Goal: Navigation & Orientation: Find specific page/section

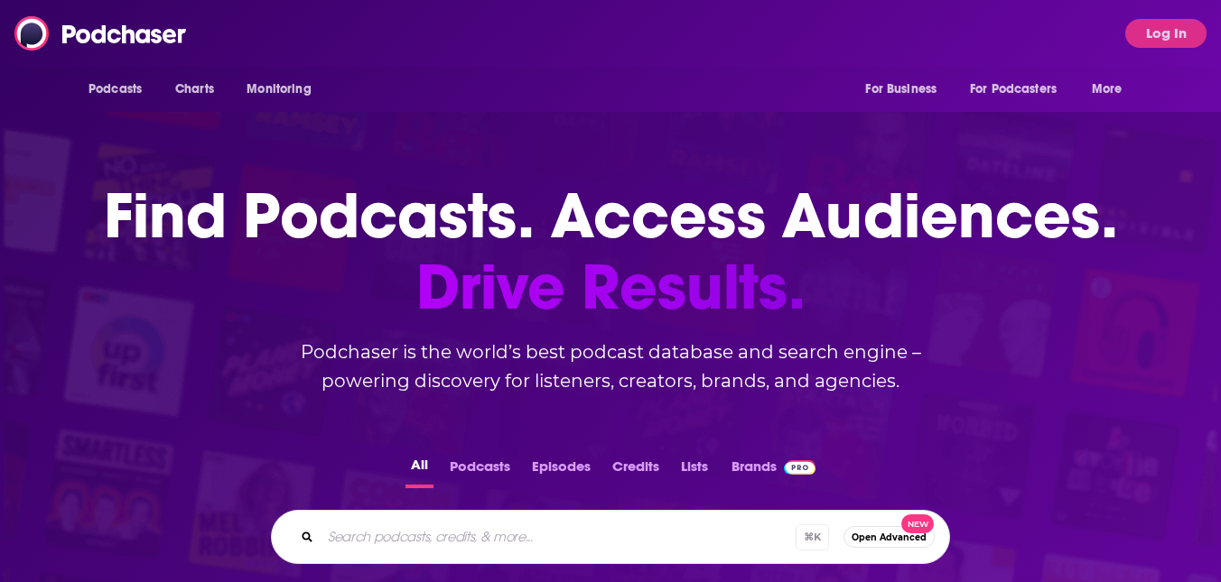
click at [1155, 47] on button "Log In" at bounding box center [1165, 33] width 81 height 29
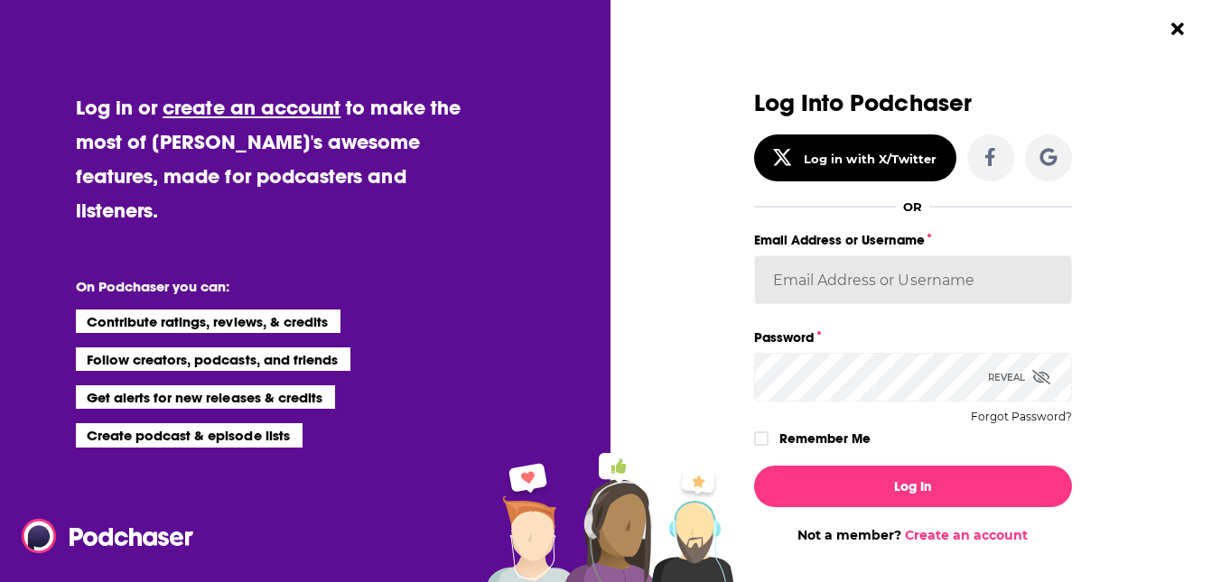
type input "[EMAIL_ADDRESS][DOMAIN_NAME]"
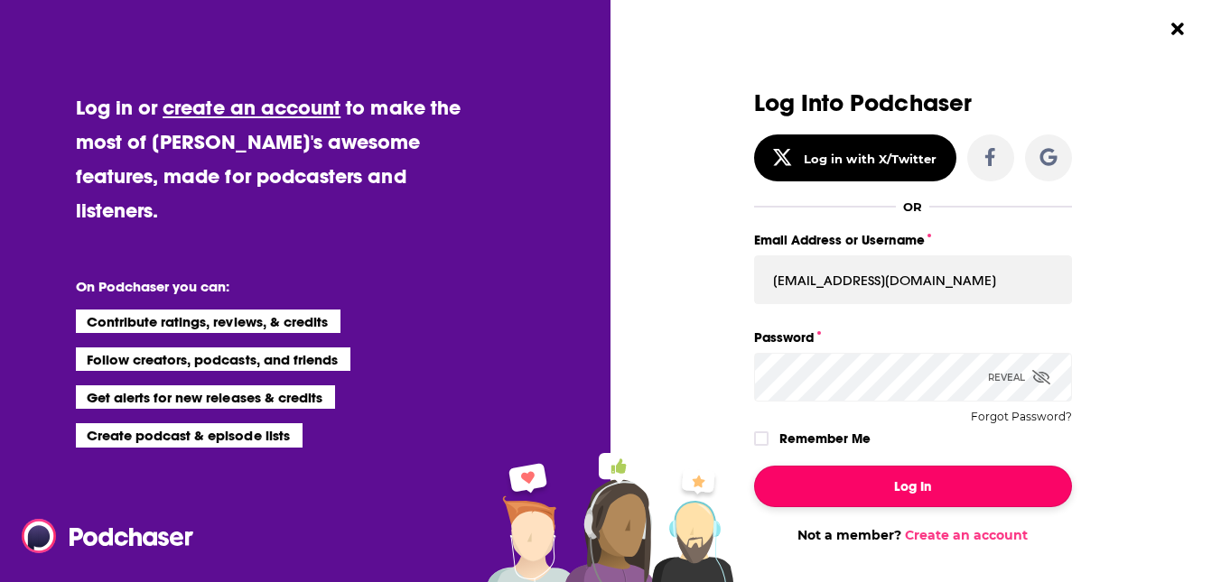
click at [838, 481] on button "Log In" at bounding box center [913, 487] width 318 height 42
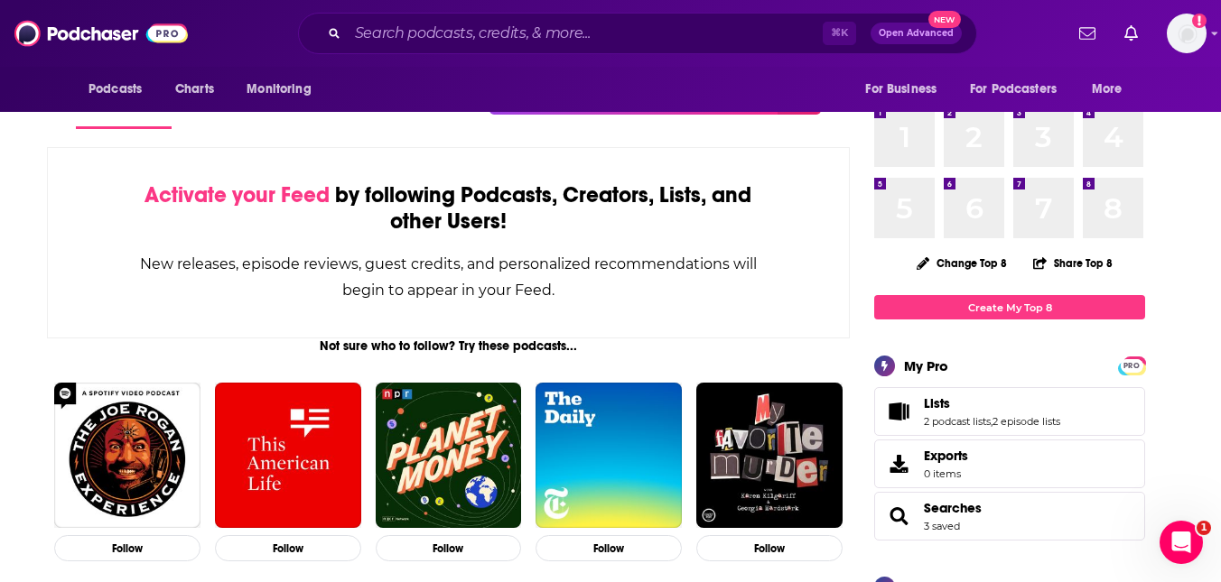
scroll to position [78, 0]
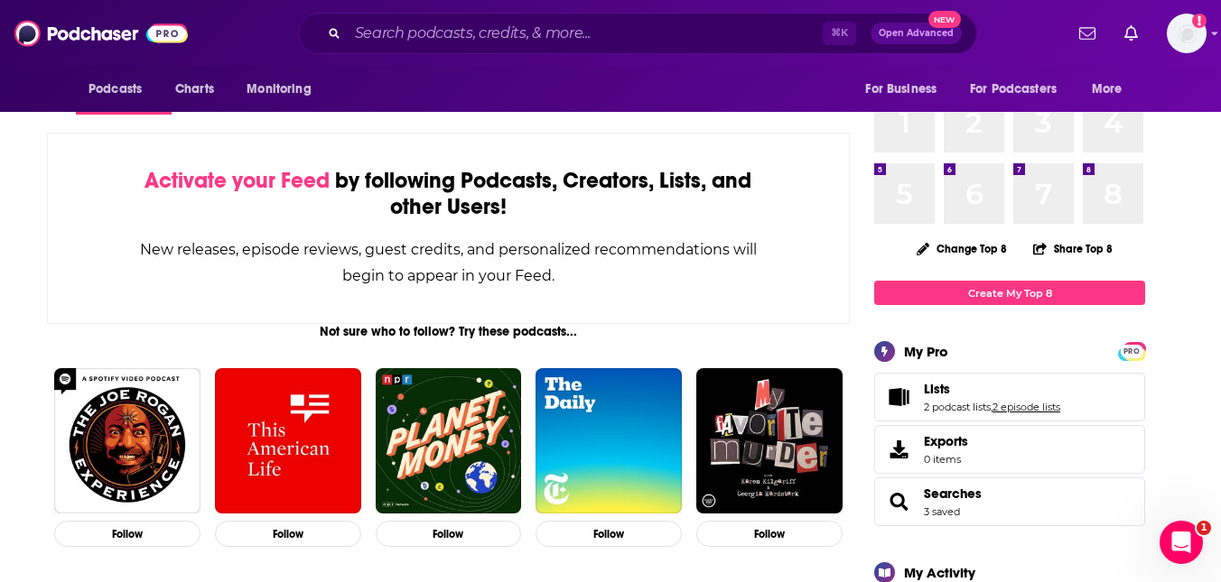
click at [1016, 405] on link "2 episode lists" at bounding box center [1026, 407] width 68 height 13
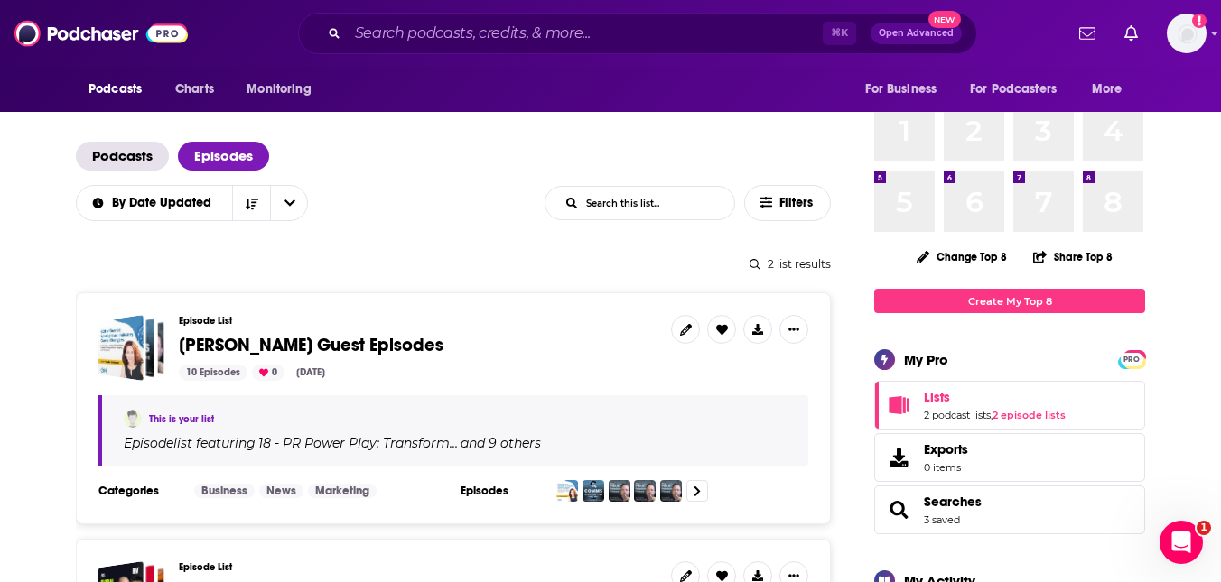
scroll to position [103, 0]
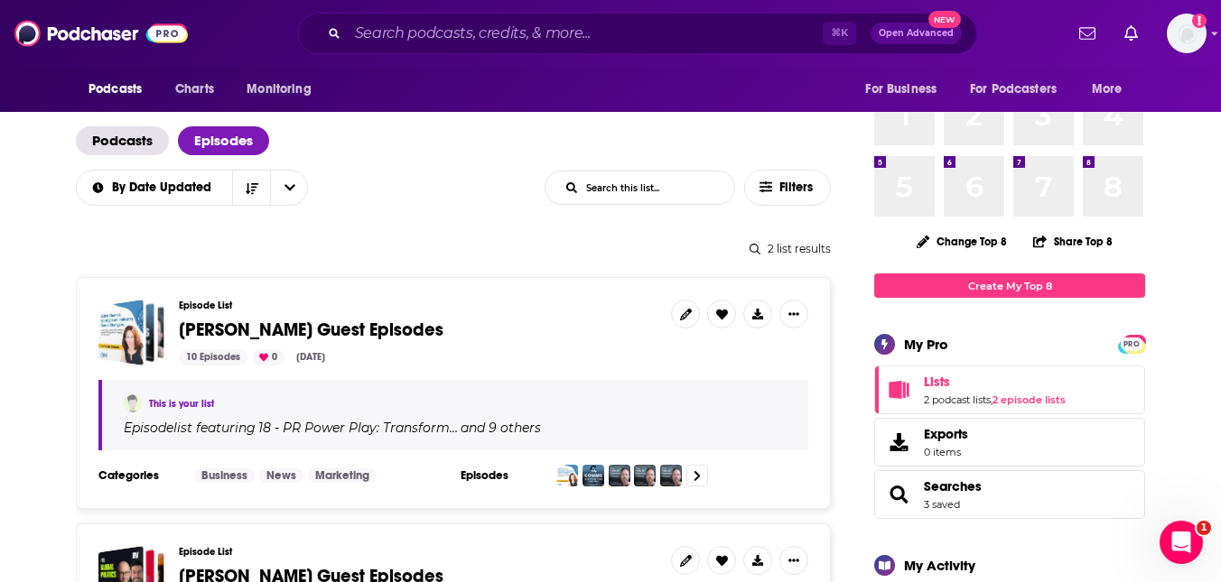
click at [394, 322] on span "[PERSON_NAME] Guest Episodes" at bounding box center [311, 330] width 265 height 23
